Goal: Information Seeking & Learning: Learn about a topic

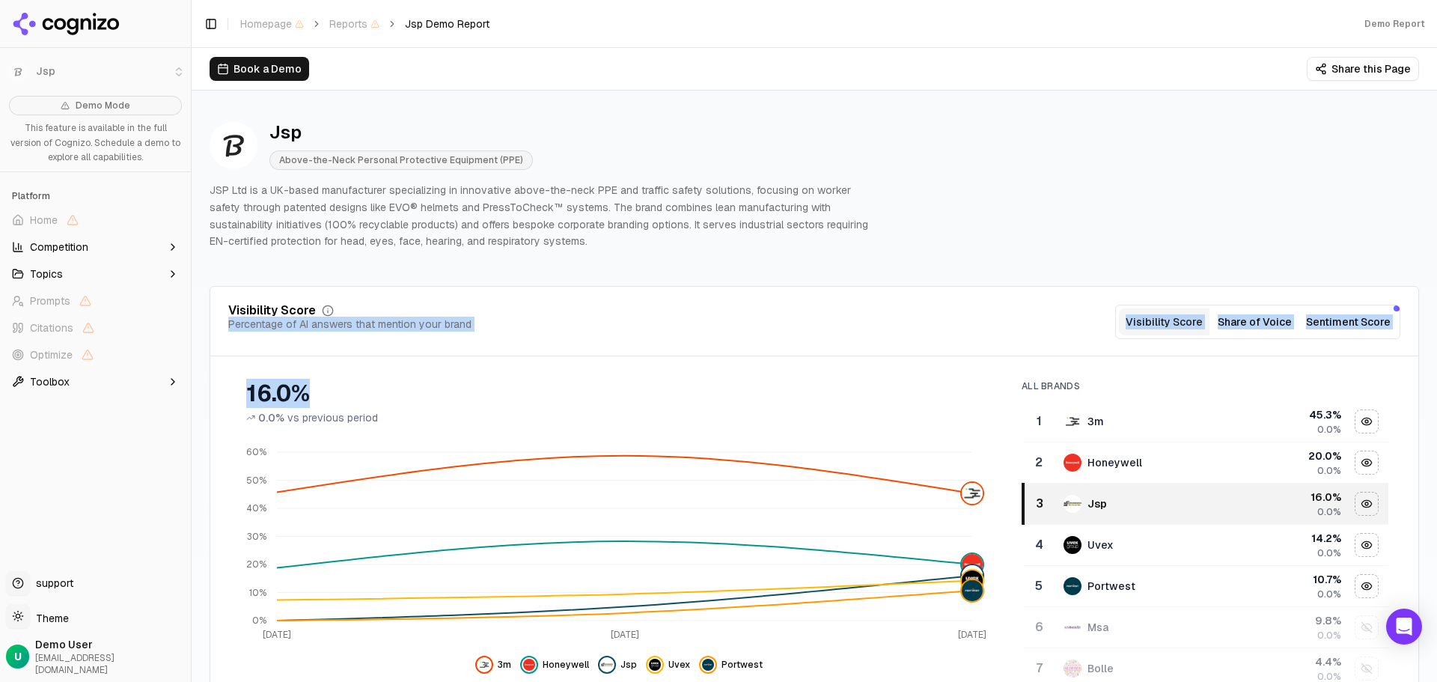
drag, startPoint x: 723, startPoint y: 366, endPoint x: 622, endPoint y: 308, distance: 116.7
click at [622, 308] on div "Visibility Score Percentage of AI answers that mention your brand Visibility Sc…" at bounding box center [814, 536] width 1209 height 500
click at [943, 362] on div "Visibility Score Percentage of AI answers that mention your brand Visibility Sc…" at bounding box center [814, 536] width 1209 height 500
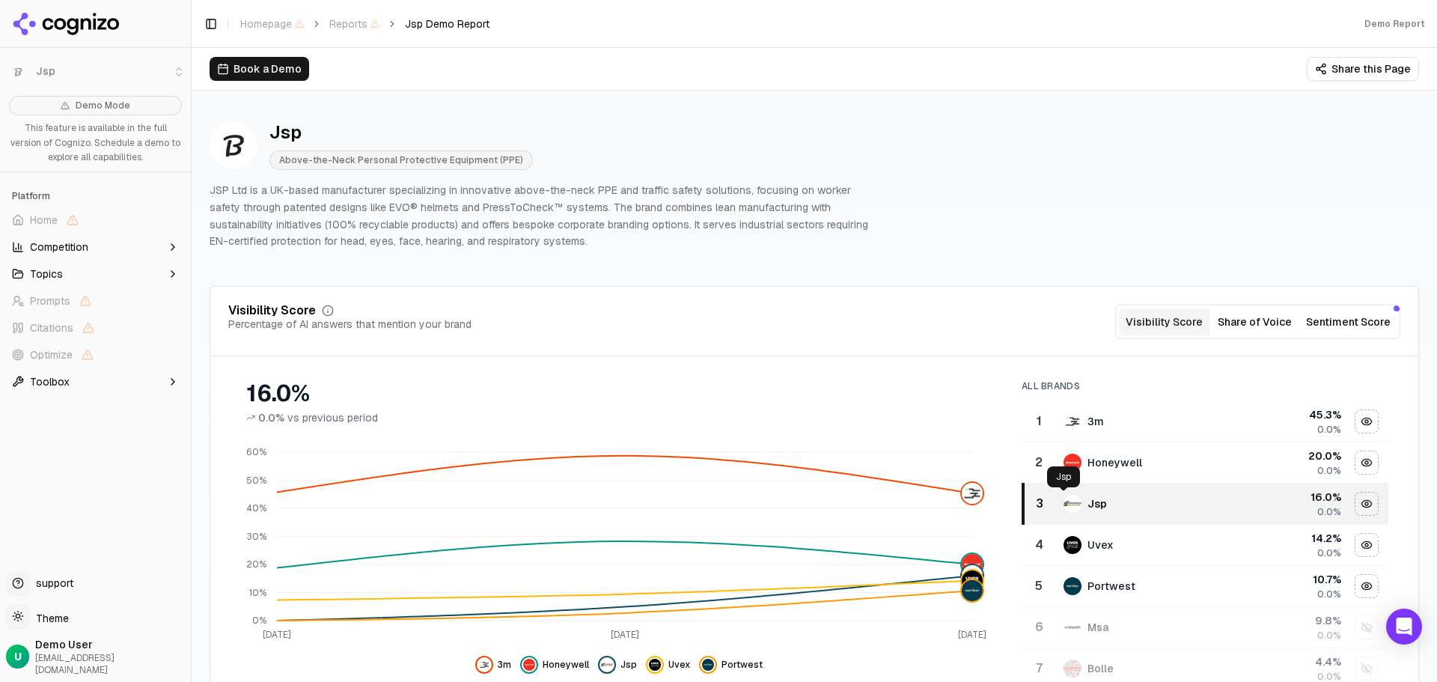
click at [1063, 508] on img "Data table" at bounding box center [1072, 504] width 18 height 18
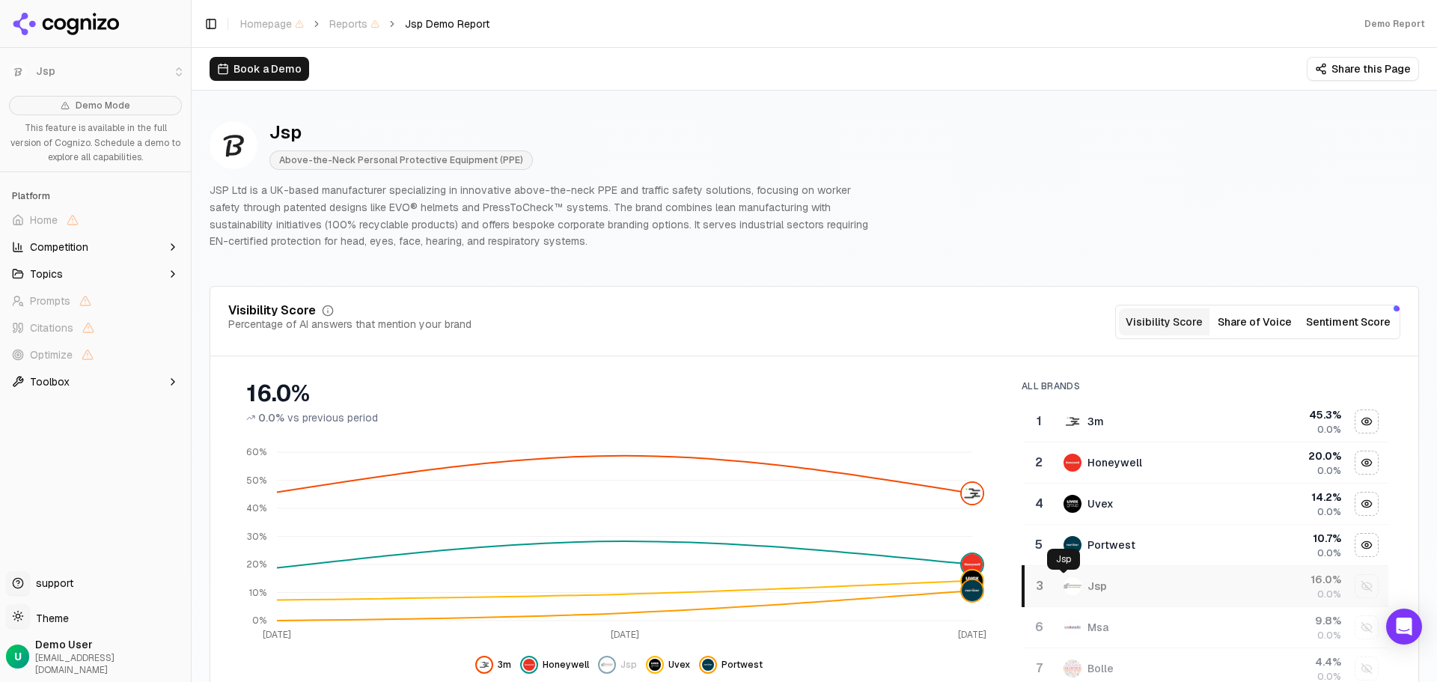
click at [1064, 588] on img "Data table" at bounding box center [1072, 586] width 18 height 18
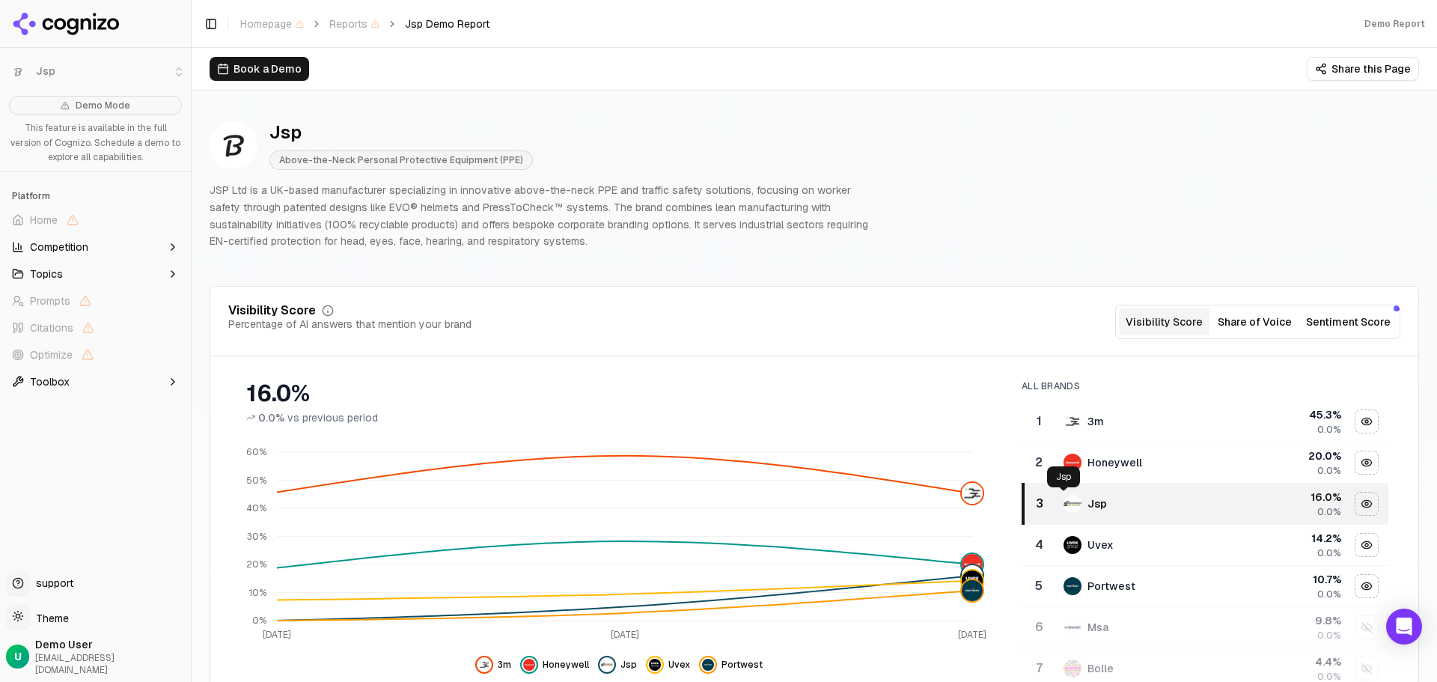
click at [1065, 504] on img "Data table" at bounding box center [1072, 504] width 18 height 18
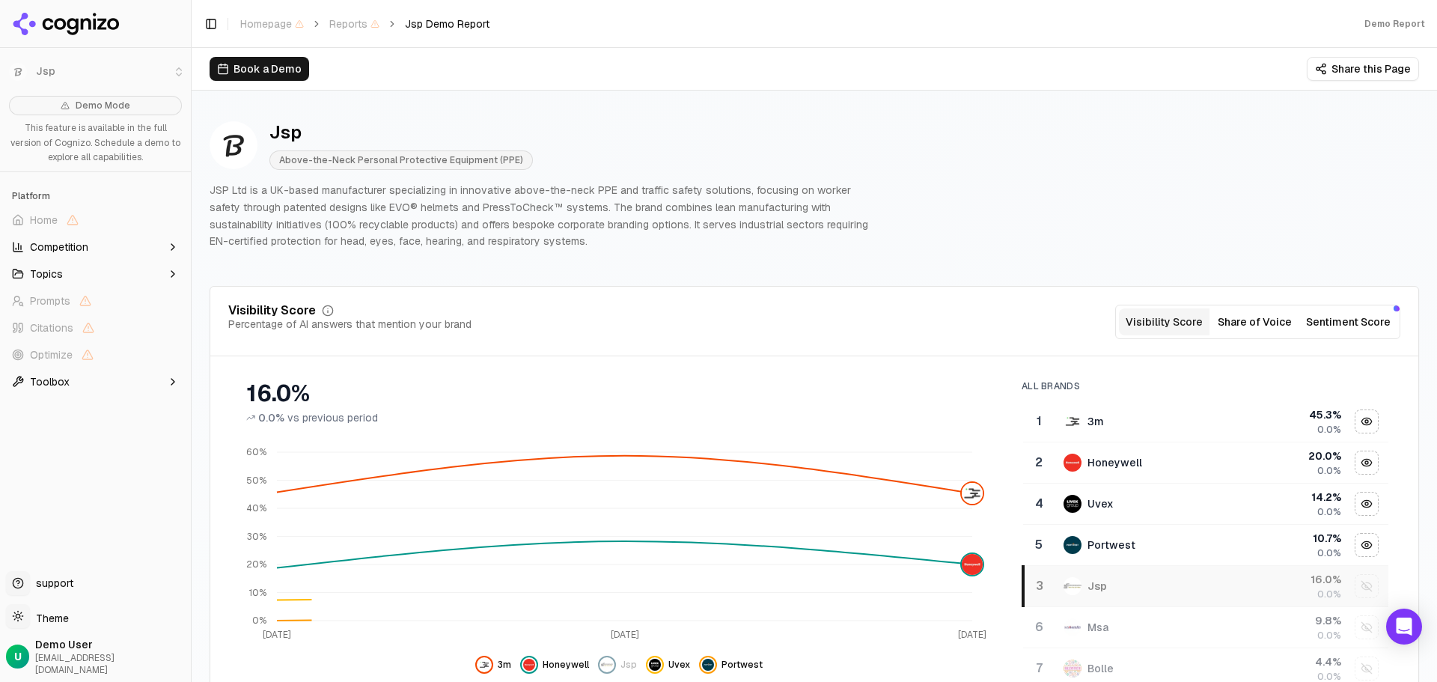
click at [1065, 504] on img "Data table" at bounding box center [1072, 504] width 18 height 18
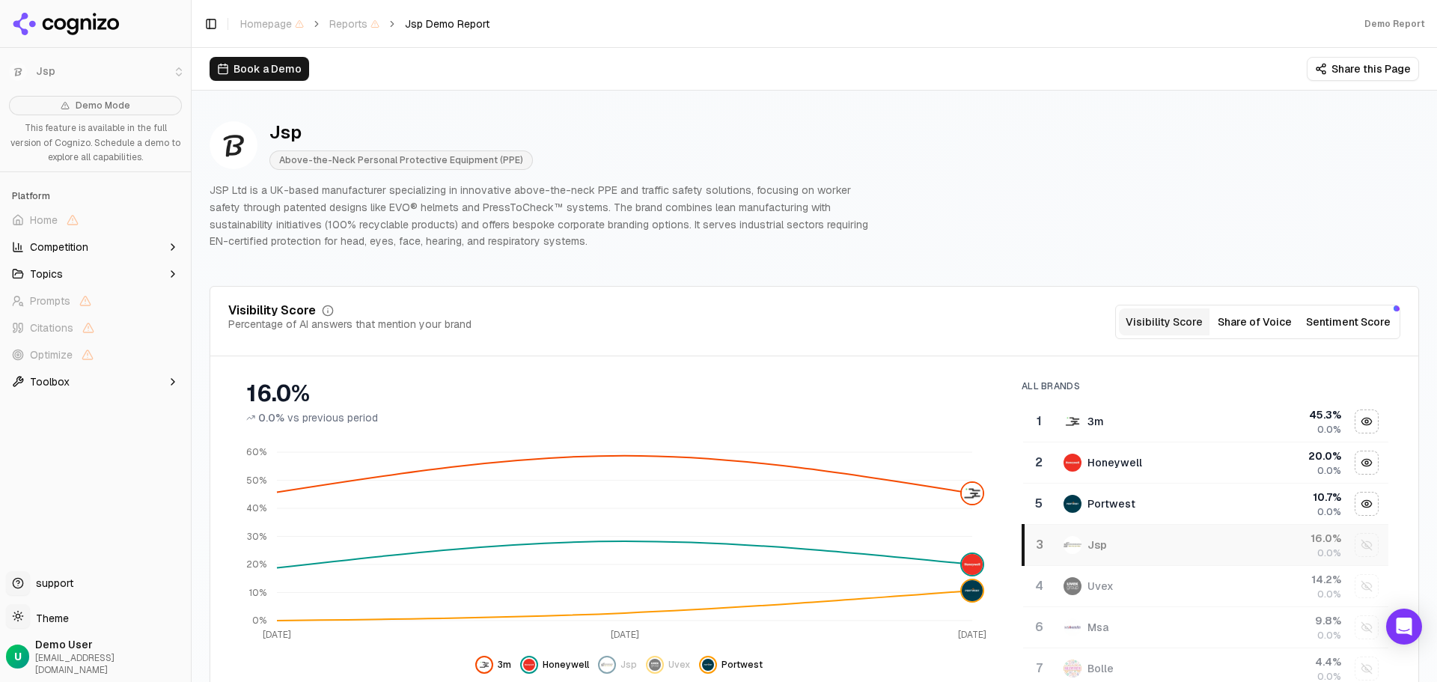
click at [568, 321] on div "Visibility Score Percentage of AI answers that mention your brand Visibility Sc…" at bounding box center [814, 322] width 1172 height 34
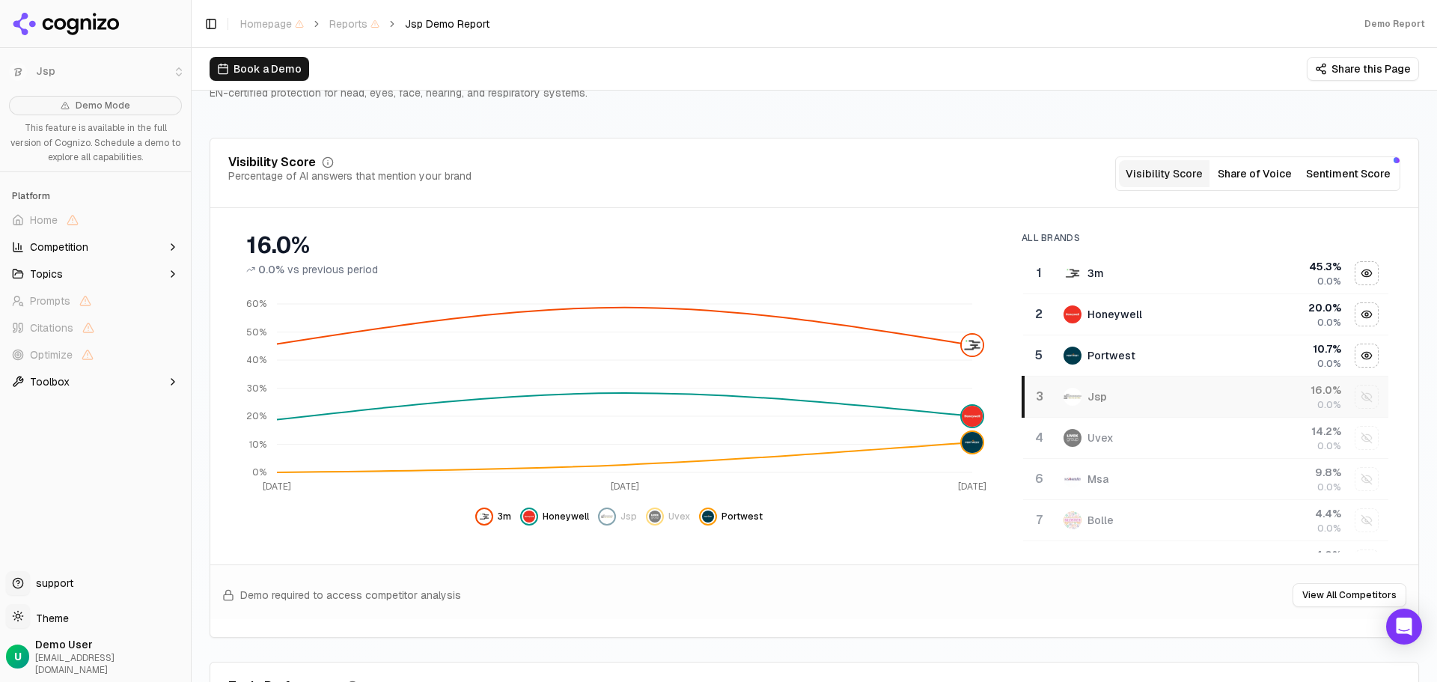
scroll to position [150, 0]
click at [1355, 394] on div "Show jsp data" at bounding box center [1366, 395] width 22 height 22
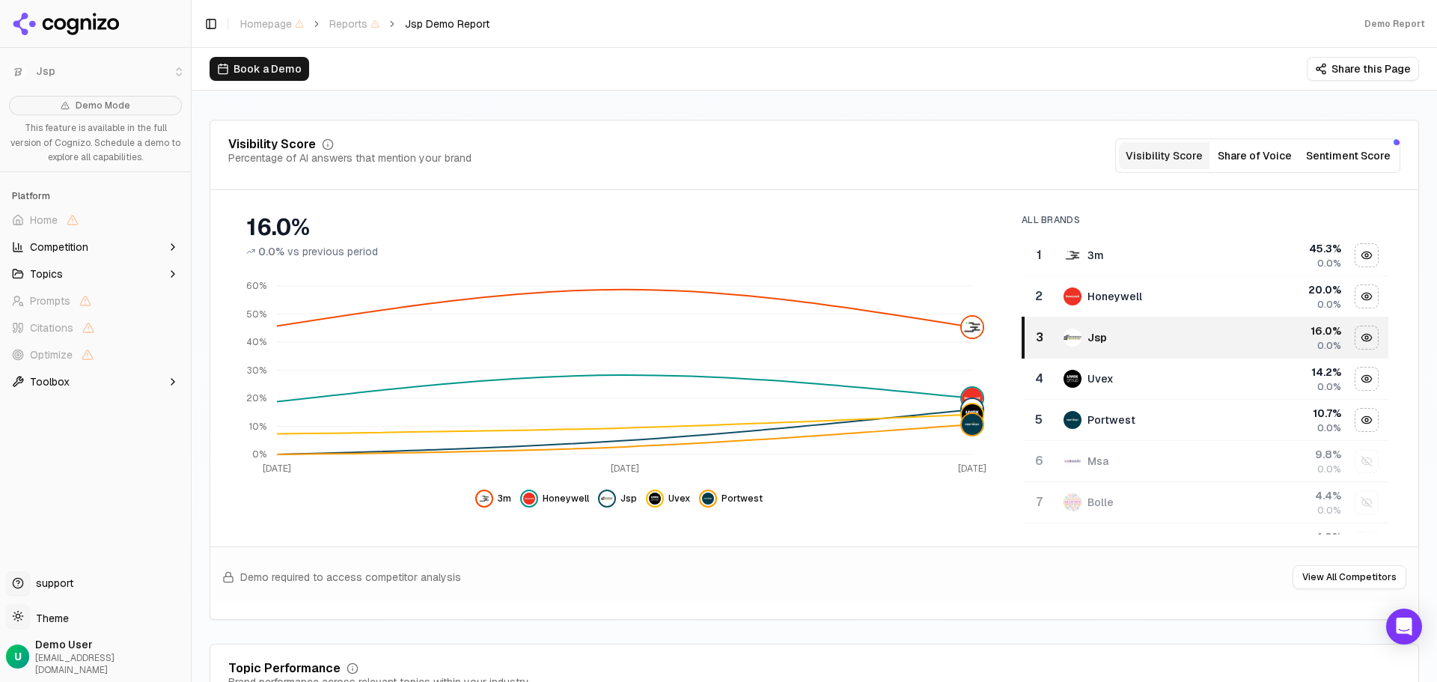
scroll to position [159, 0]
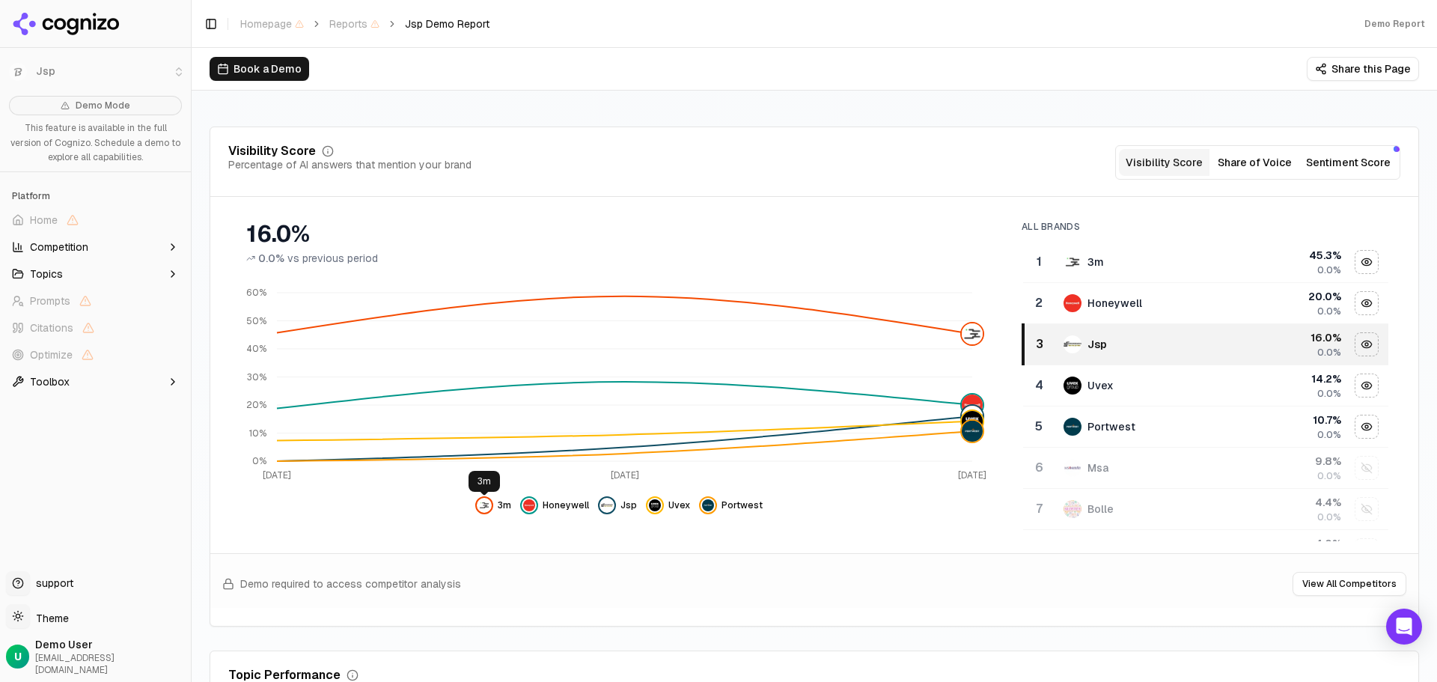
click at [487, 506] on img "Hide 3m data" at bounding box center [484, 505] width 12 height 12
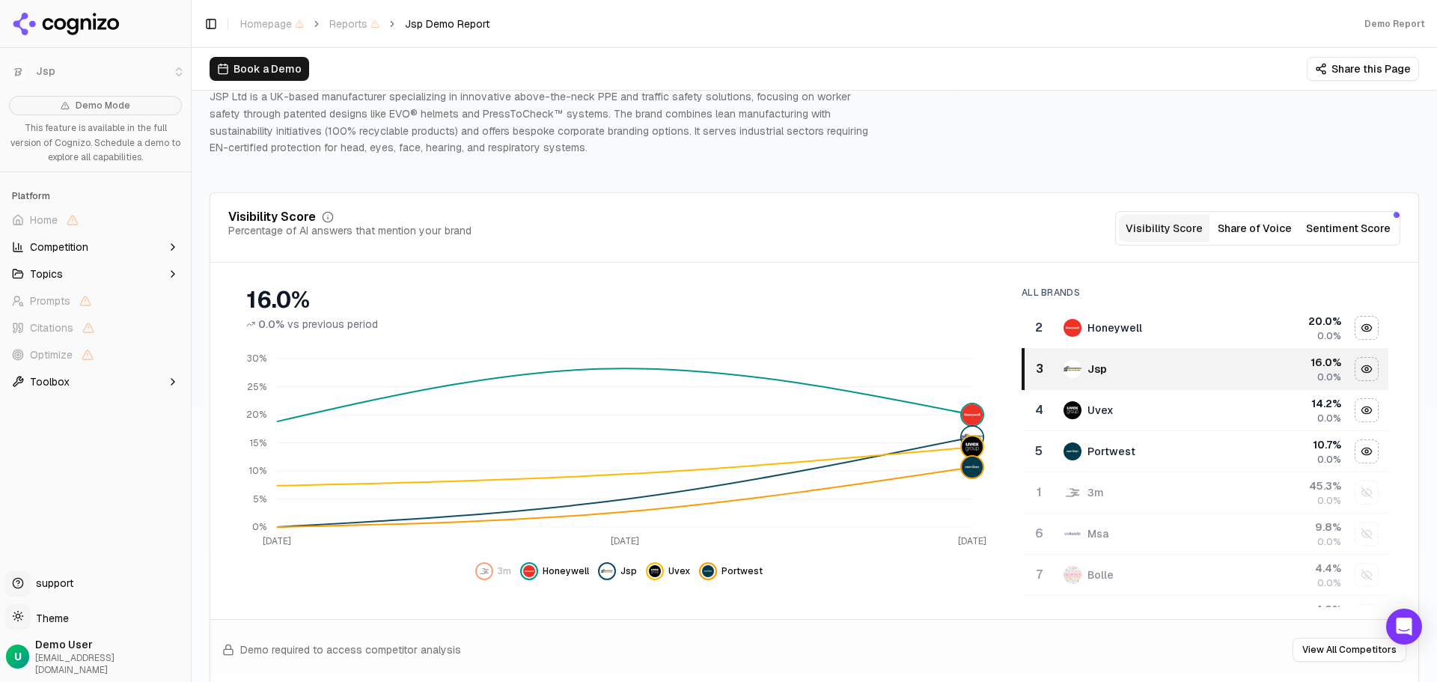
scroll to position [0, 0]
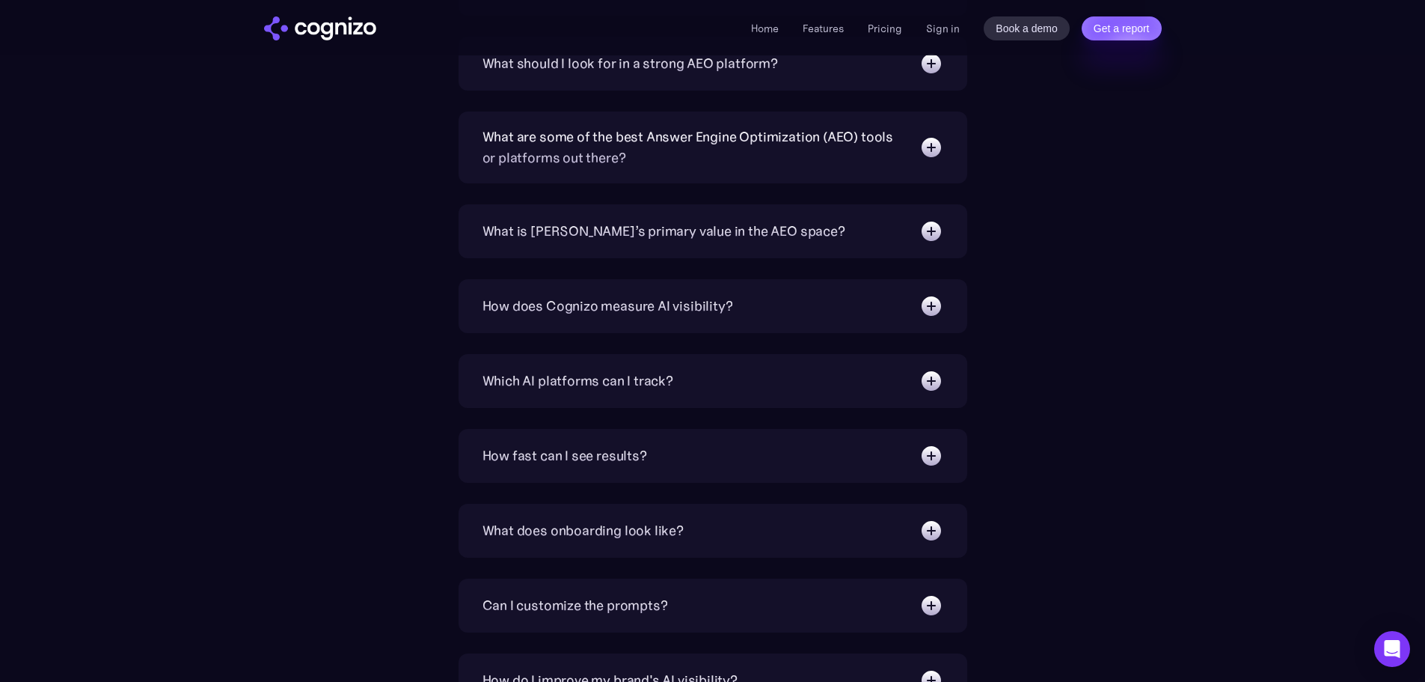
scroll to position [5013, 0]
